Goal: Check status: Check status

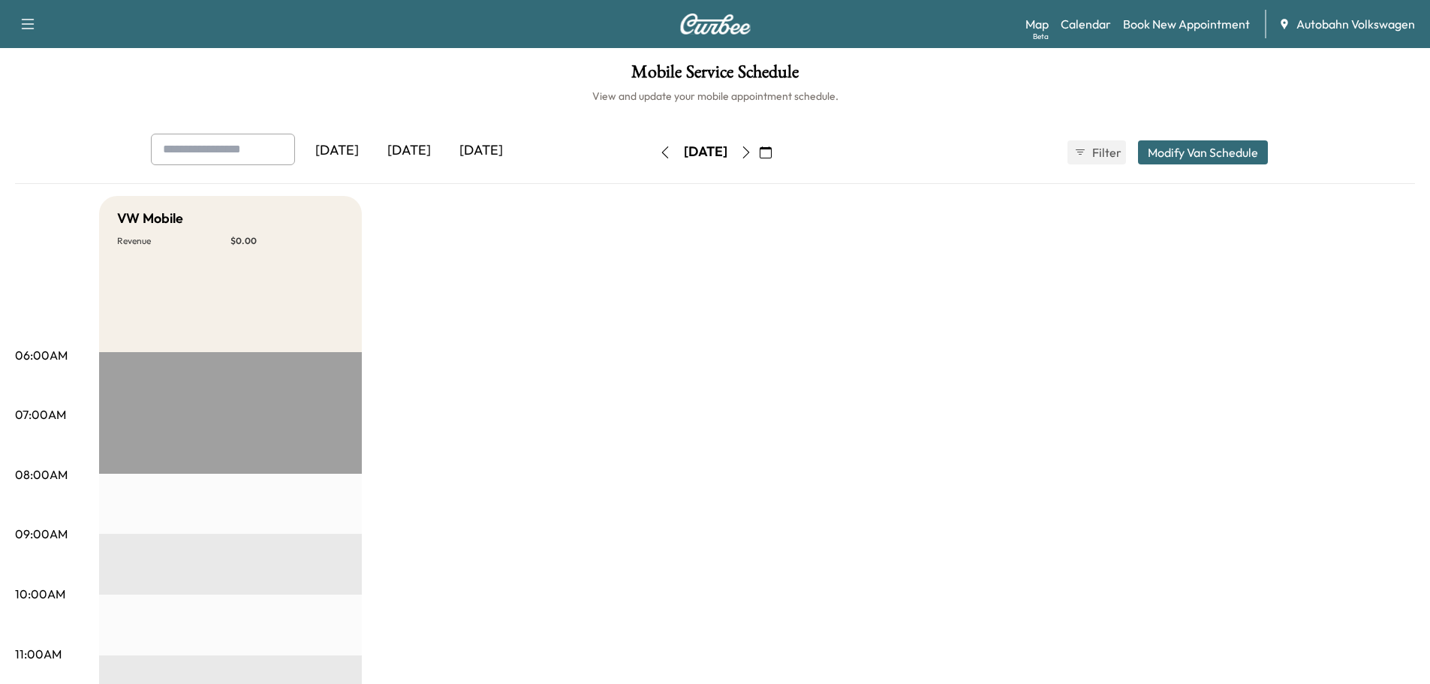
click at [403, 149] on div "[DATE]" at bounding box center [409, 151] width 72 height 35
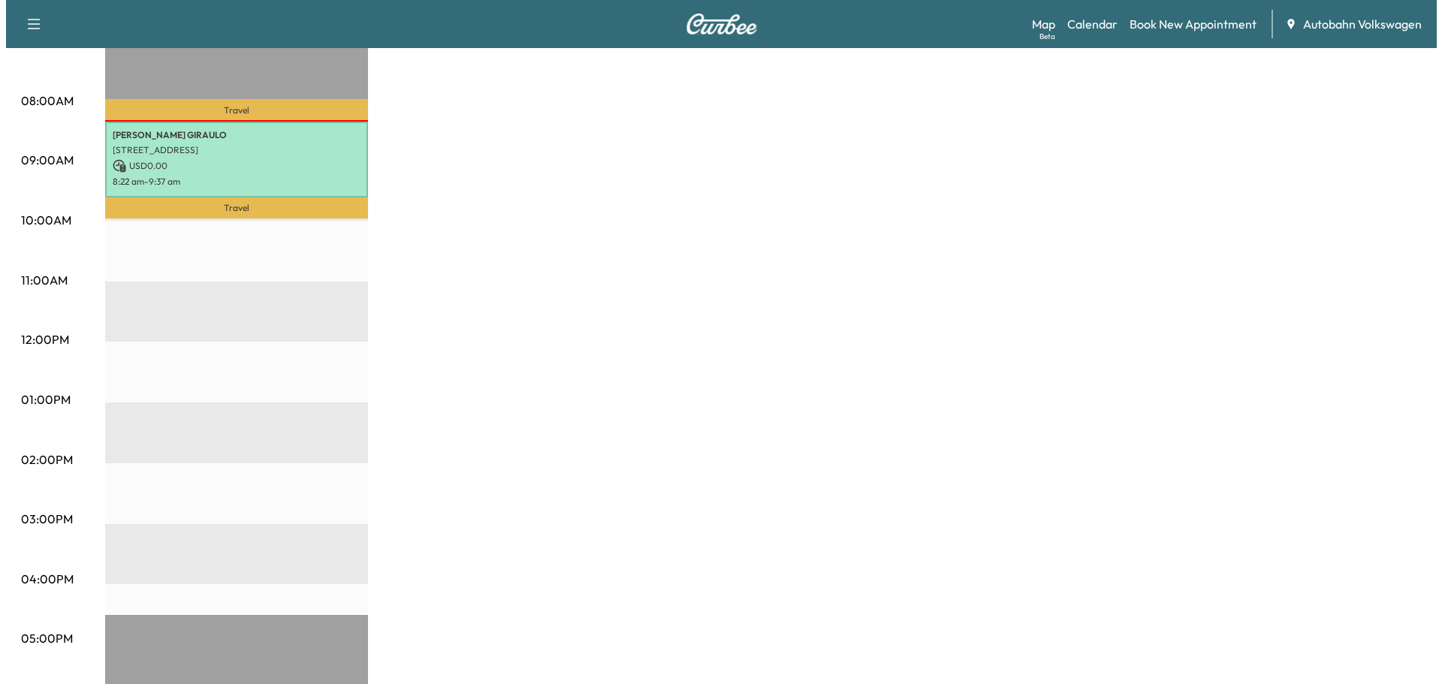
scroll to position [150, 0]
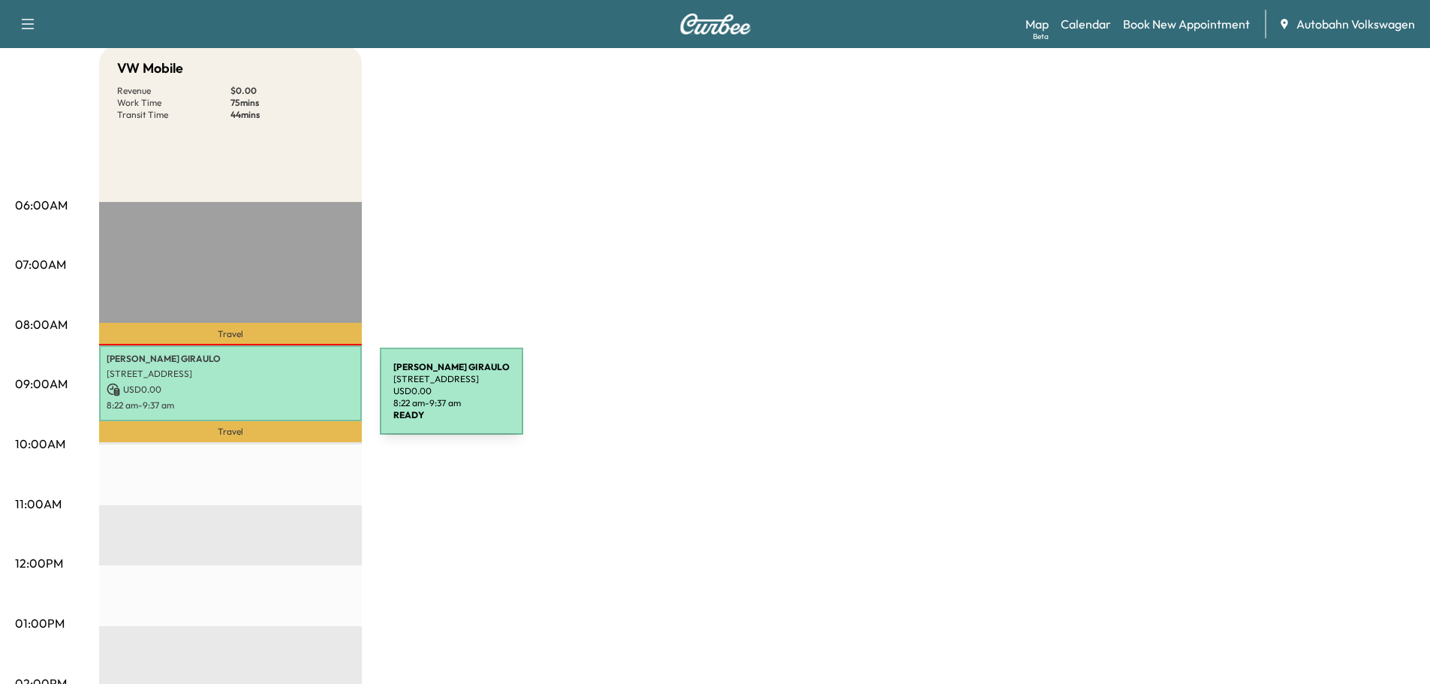
click at [267, 399] on p "8:22 am - 9:37 am" at bounding box center [231, 405] width 248 height 12
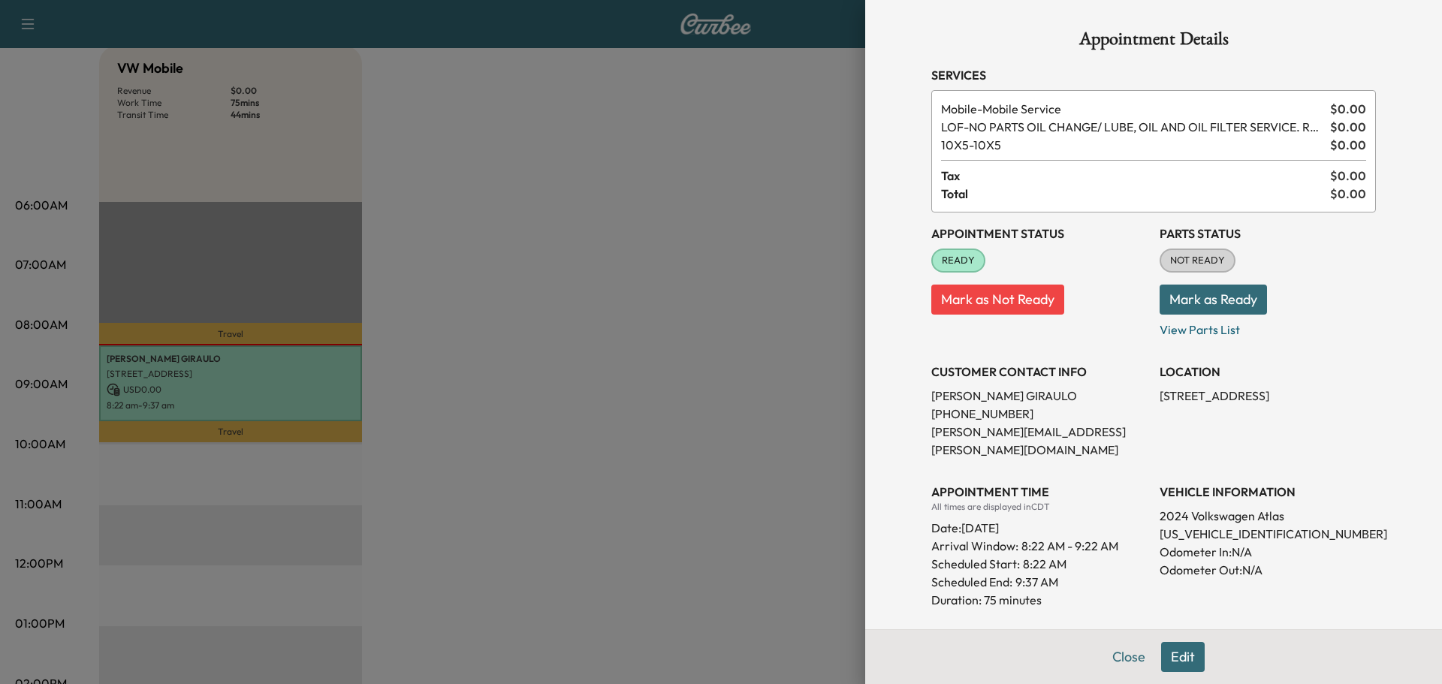
click at [1088, 131] on span "LOF - NO PARTS OIL CHANGE/ LUBE, OIL AND OIL FILTER SERVICE. RESET OIL LIFE MON…" at bounding box center [1132, 127] width 383 height 18
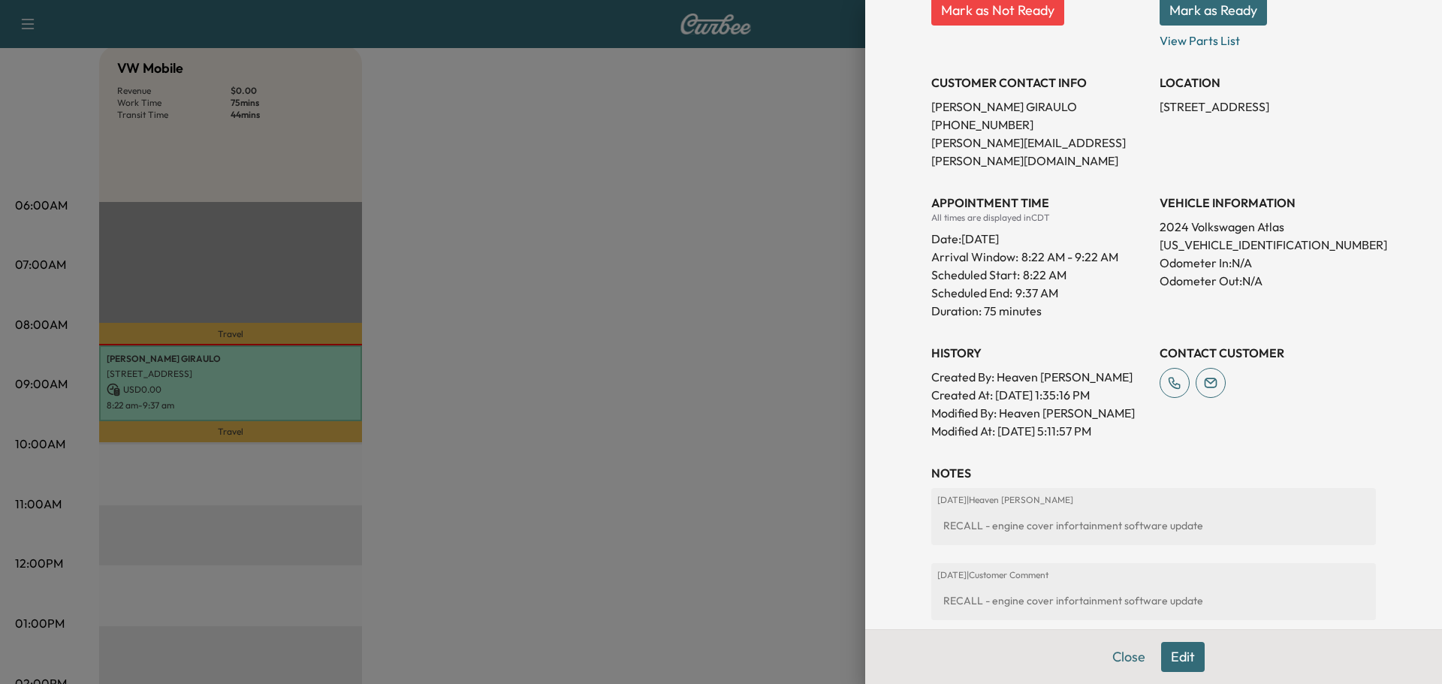
scroll to position [373, 0]
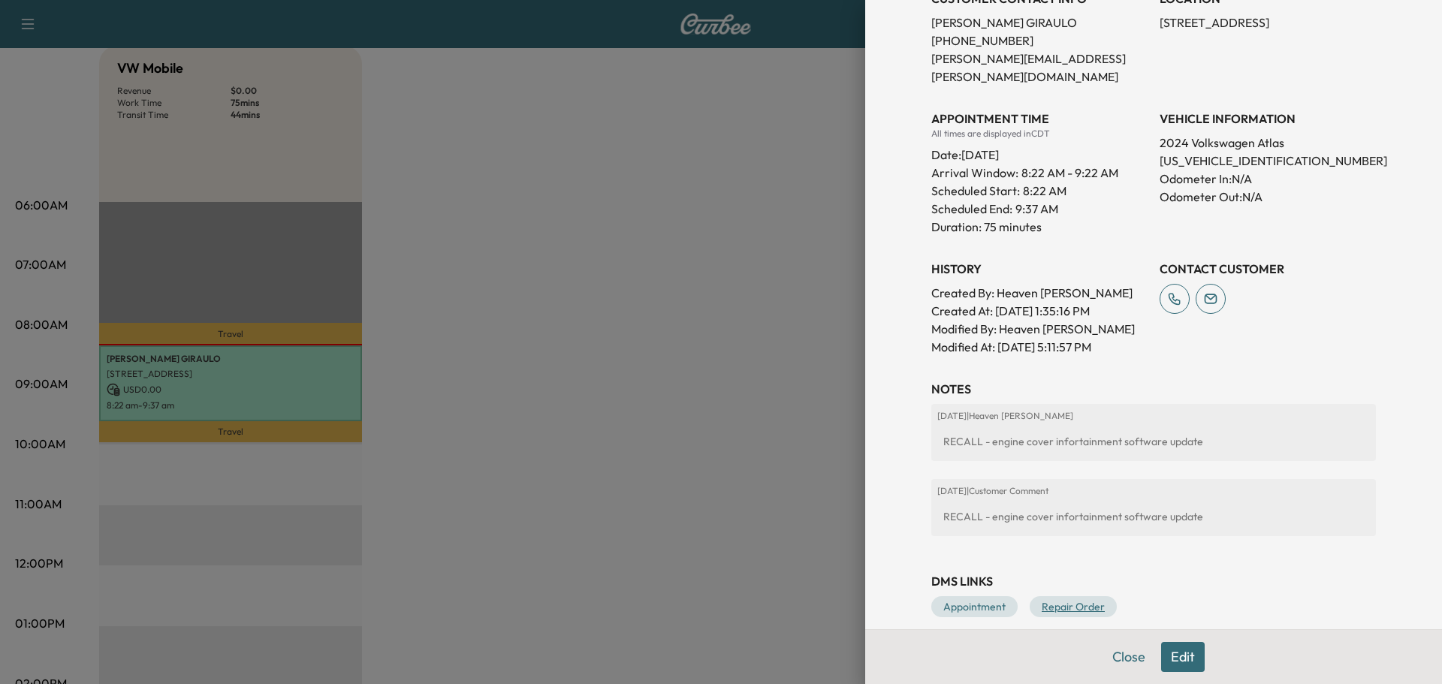
click at [1058, 596] on link "Repair Order" at bounding box center [1072, 606] width 87 height 21
click at [976, 596] on link "Appointment" at bounding box center [974, 606] width 86 height 21
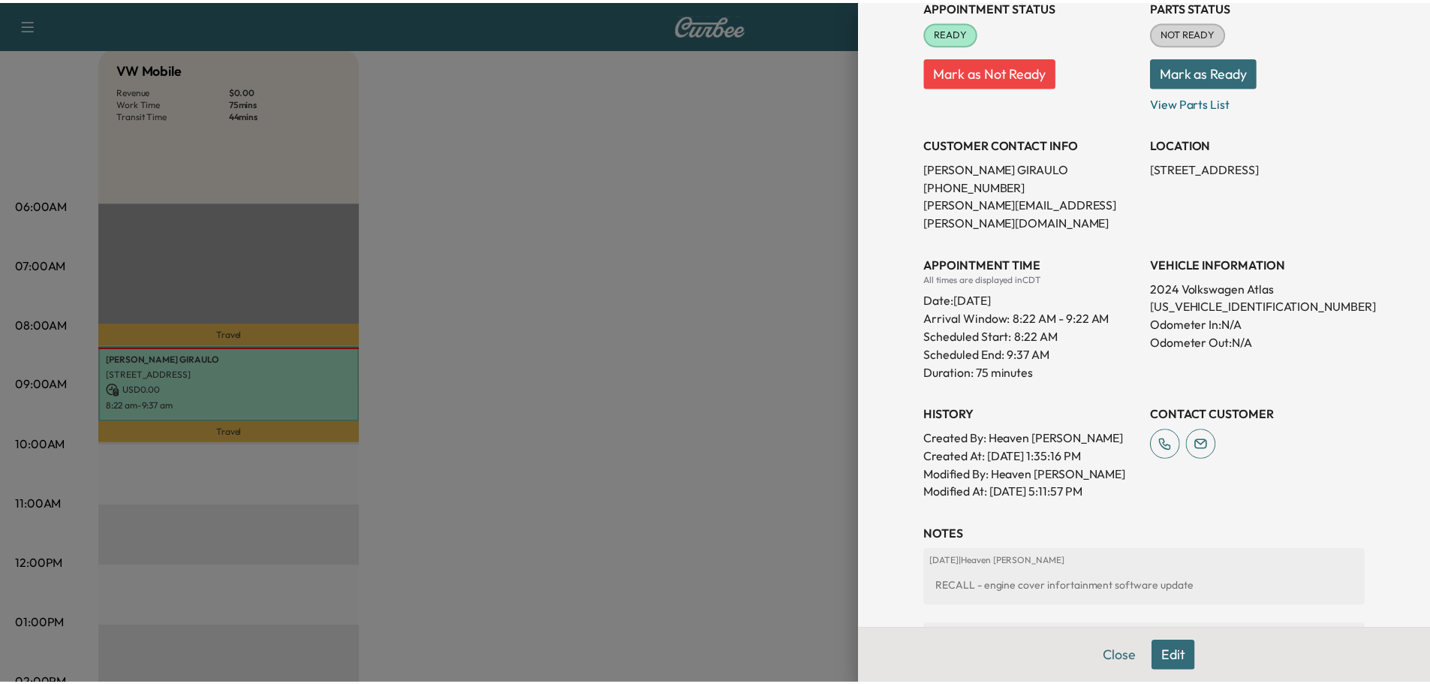
scroll to position [0, 0]
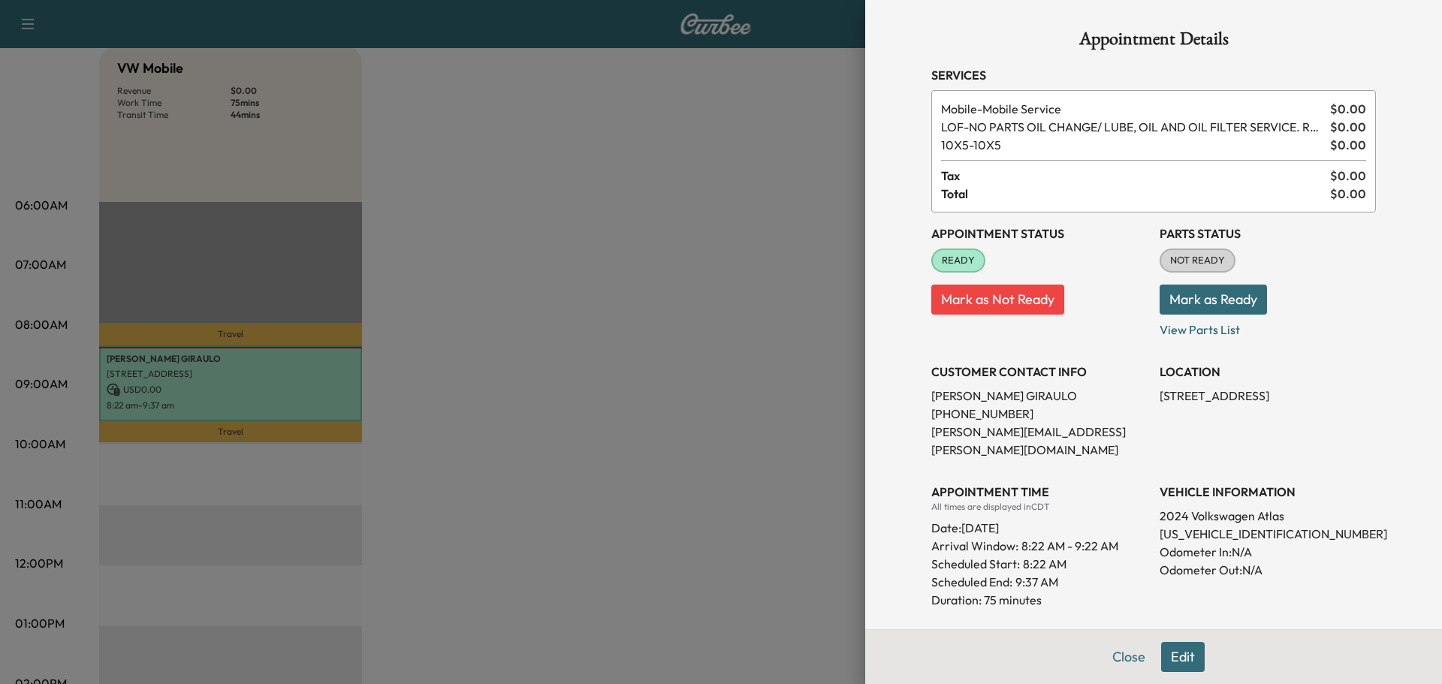
click at [1204, 298] on button "Mark as Ready" at bounding box center [1212, 300] width 107 height 30
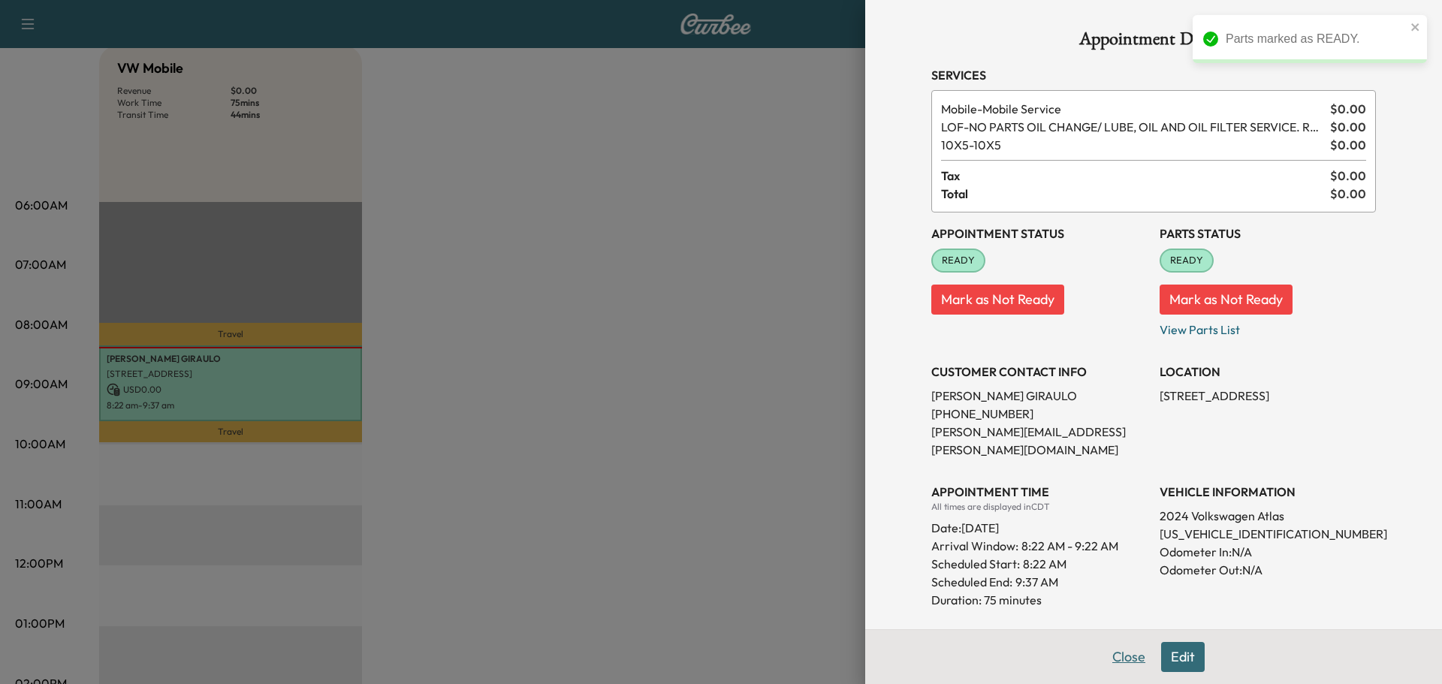
click at [1114, 656] on button "Close" at bounding box center [1128, 657] width 53 height 30
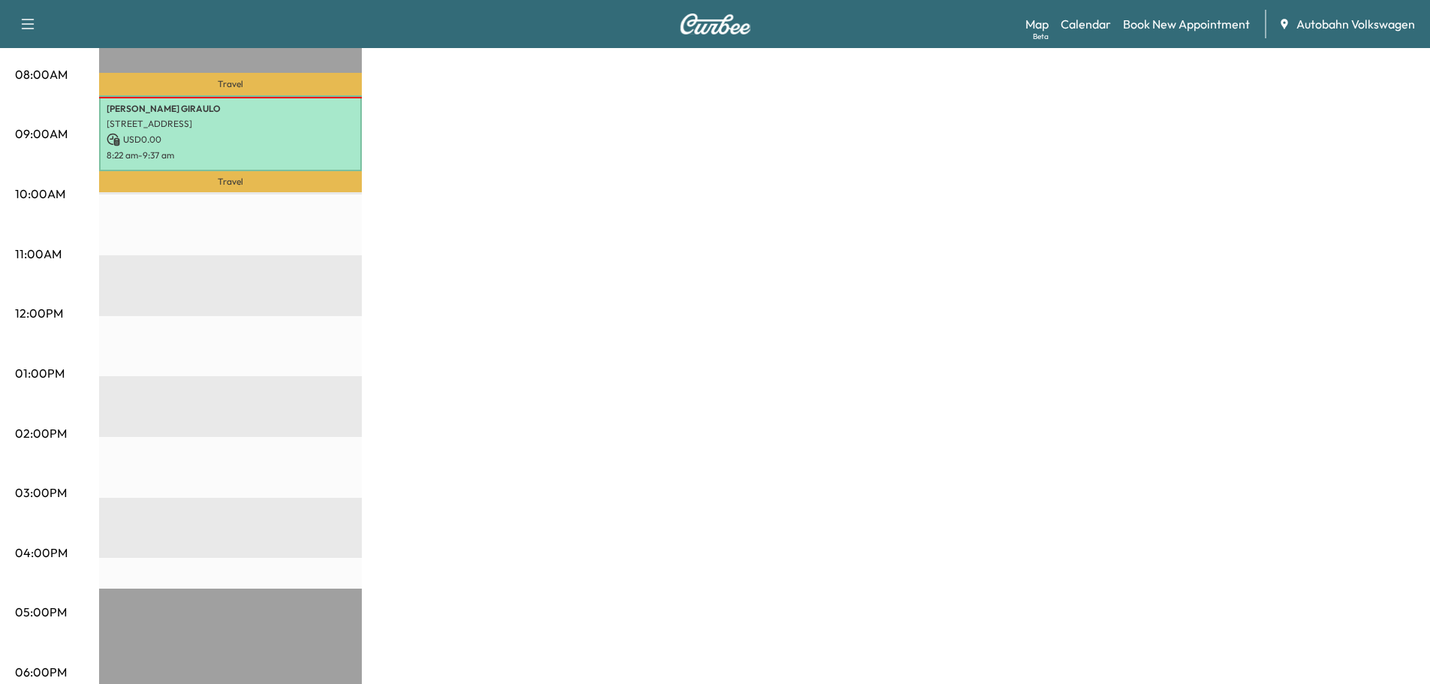
scroll to position [75, 0]
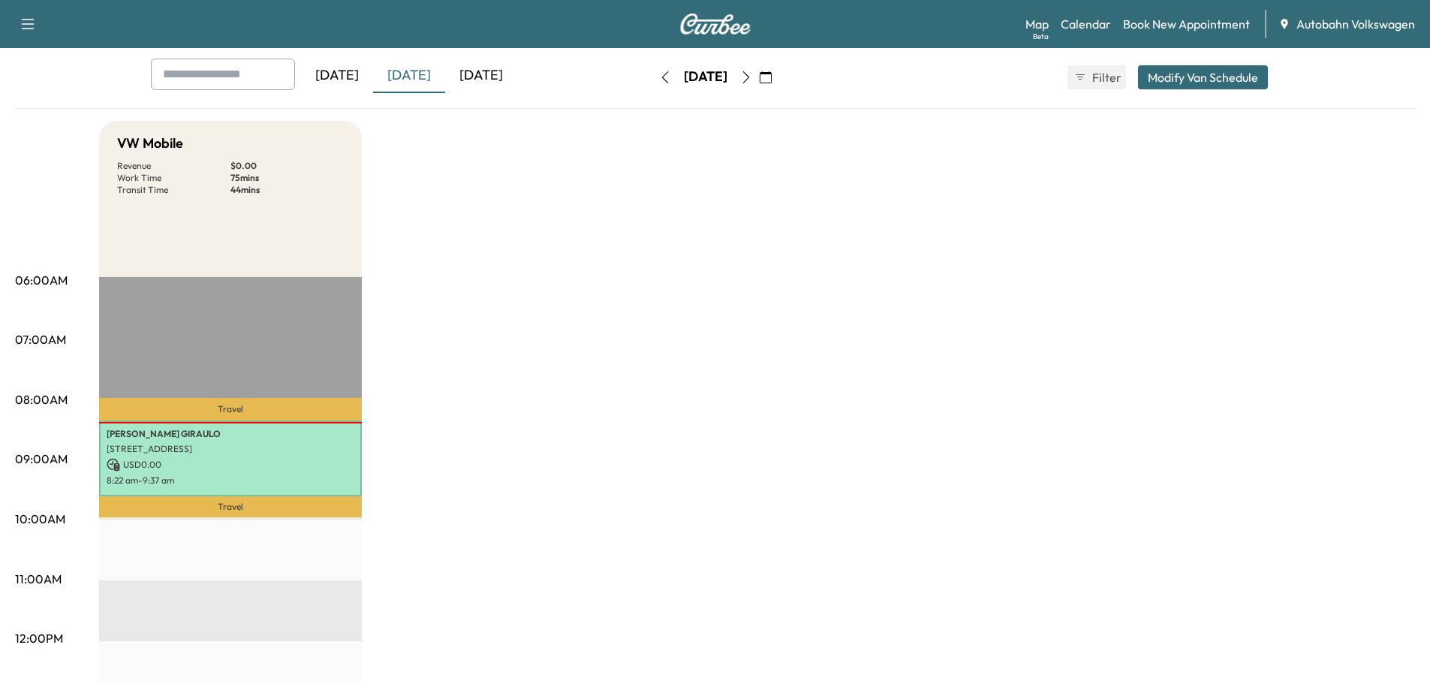
click at [482, 78] on div "[DATE]" at bounding box center [481, 76] width 72 height 35
